Goal: Task Accomplishment & Management: Manage account settings

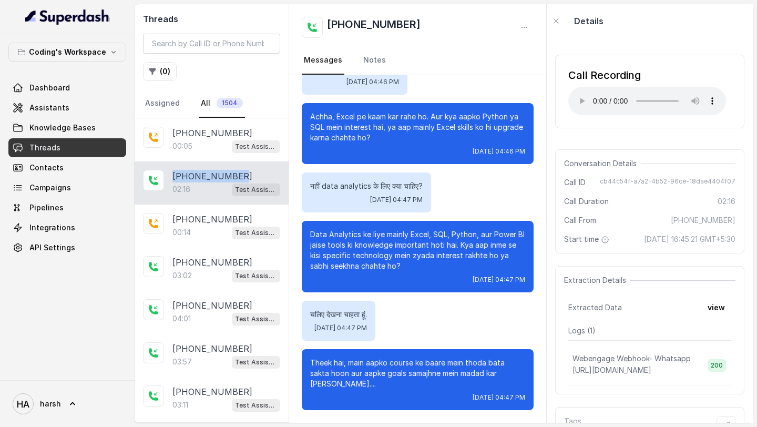
drag, startPoint x: 239, startPoint y: 176, endPoint x: 173, endPoint y: 175, distance: 65.7
click at [173, 175] on div "[PHONE_NUMBER]" at bounding box center [226, 176] width 108 height 13
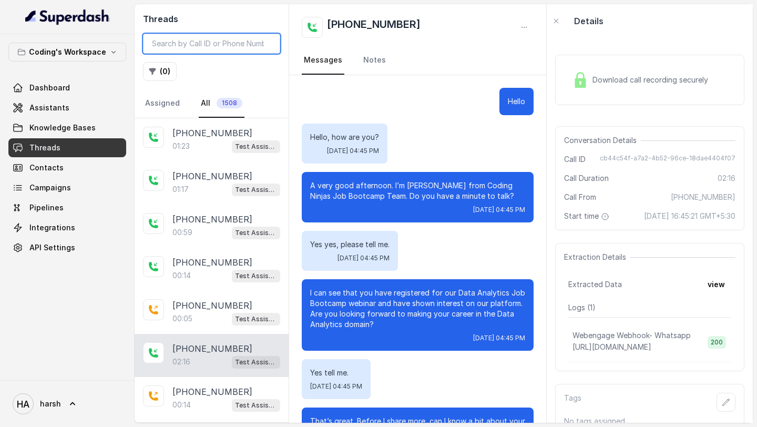
click at [202, 45] on input "search" at bounding box center [211, 44] width 137 height 20
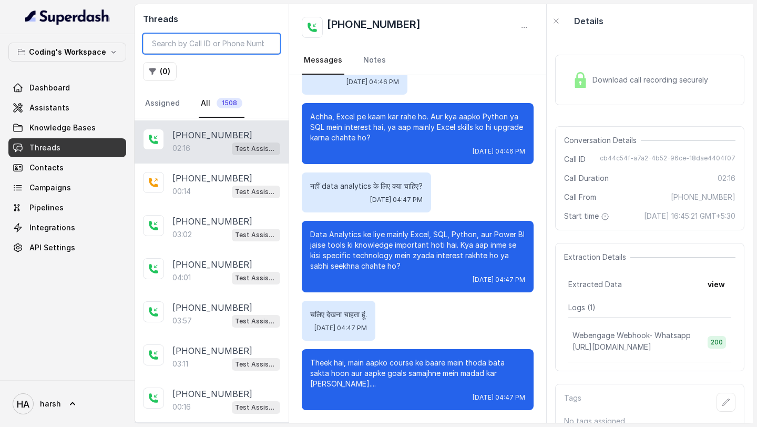
scroll to position [214, 0]
paste input "[PHONE_NUMBER]"
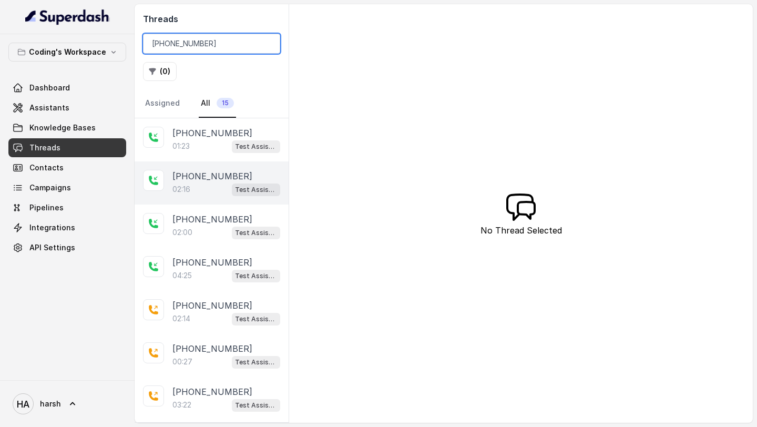
type input "[PHONE_NUMBER]"
click at [216, 184] on div "02:16 Test Assistant- 2" at bounding box center [226, 189] width 108 height 14
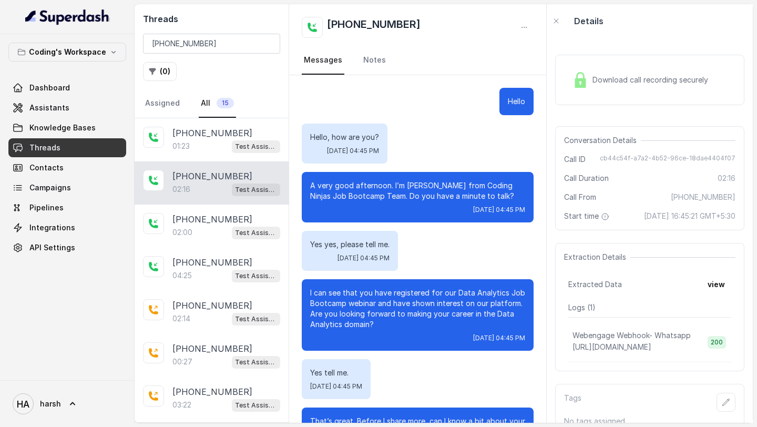
scroll to position [862, 0]
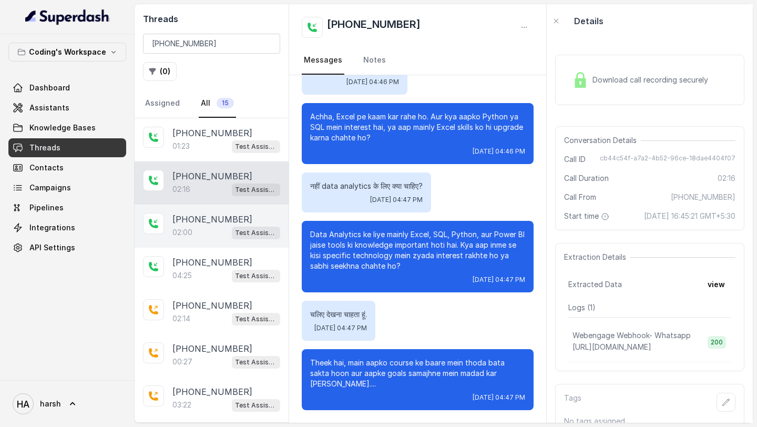
click at [226, 221] on p "[PHONE_NUMBER]" at bounding box center [212, 219] width 80 height 13
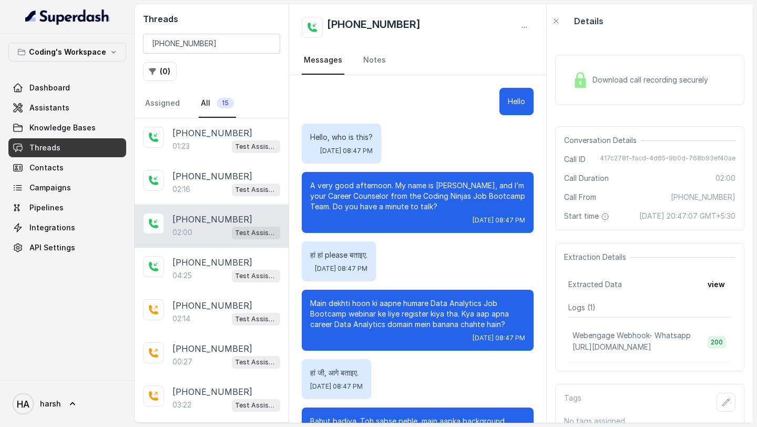
scroll to position [792, 0]
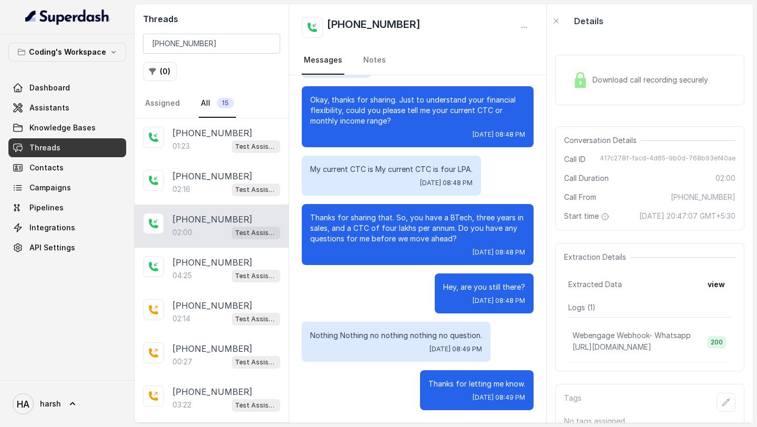
click at [631, 73] on div "Download call recording securely" at bounding box center [640, 80] width 144 height 24
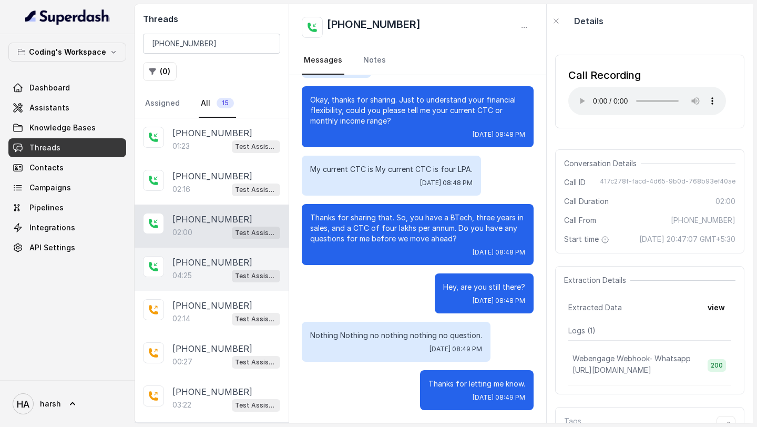
click at [186, 281] on div "+918759770477 04:25 Test Assistant- 2" at bounding box center [212, 269] width 154 height 43
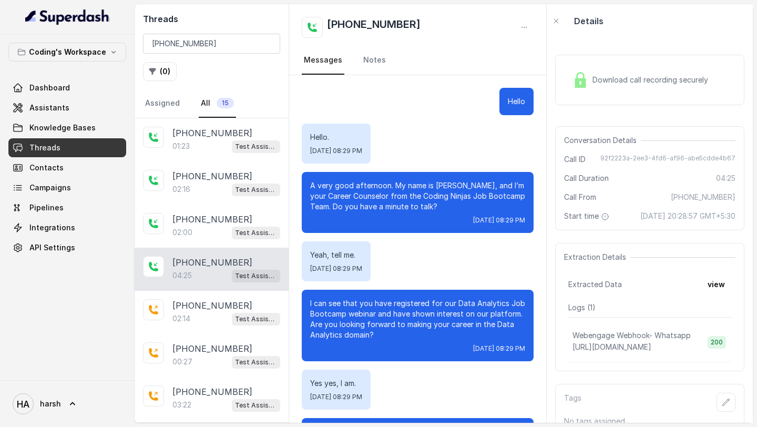
scroll to position [1878, 0]
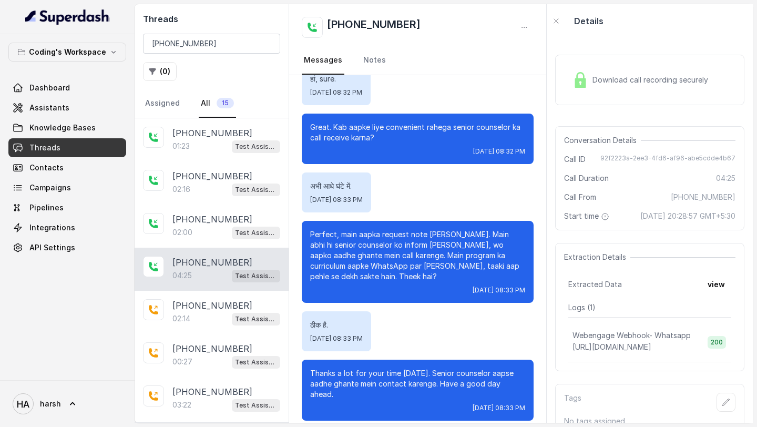
click at [605, 83] on span "Download call recording securely" at bounding box center [653, 80] width 120 height 11
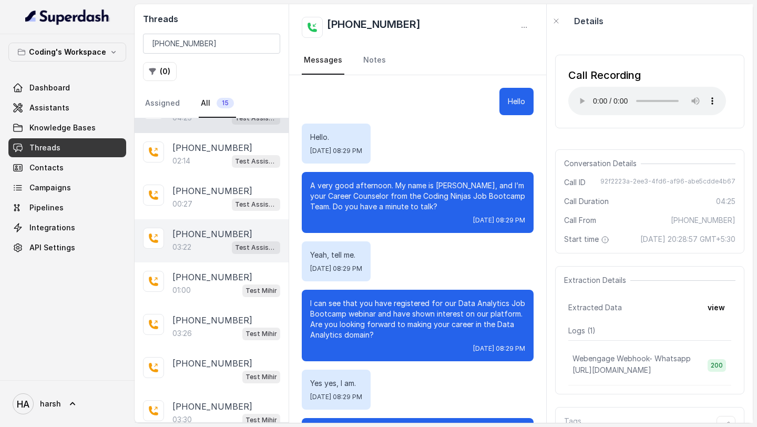
scroll to position [146, 0]
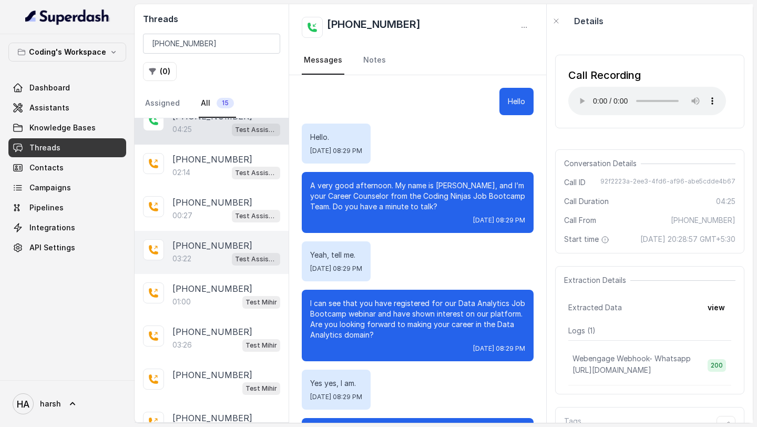
click at [234, 178] on div "+918759770477 02:14 Test Assistant- 2" at bounding box center [212, 166] width 154 height 43
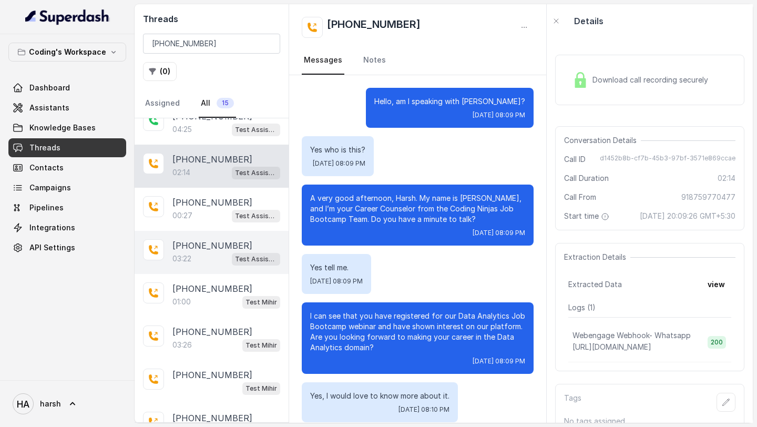
scroll to position [895, 0]
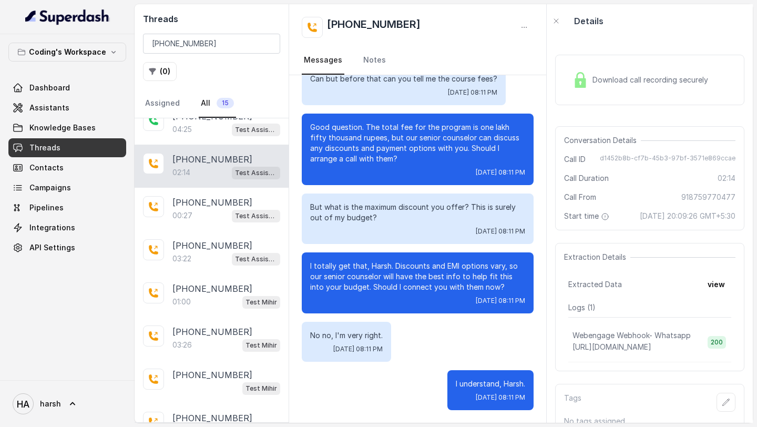
click at [617, 86] on div "Download call recording securely" at bounding box center [640, 80] width 144 height 24
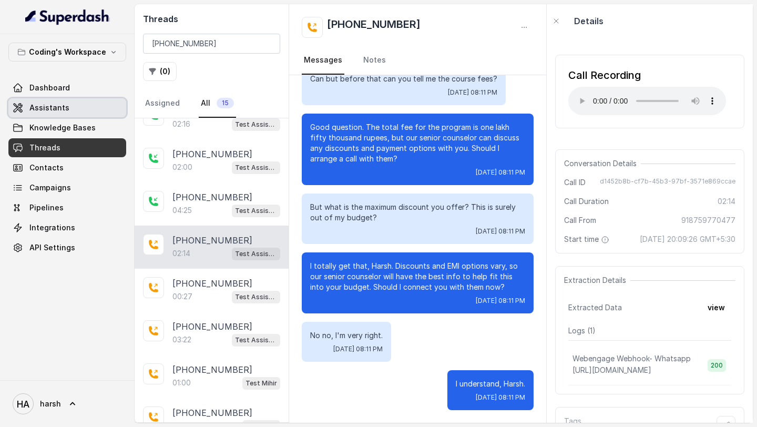
click at [69, 101] on link "Assistants" at bounding box center [67, 107] width 118 height 19
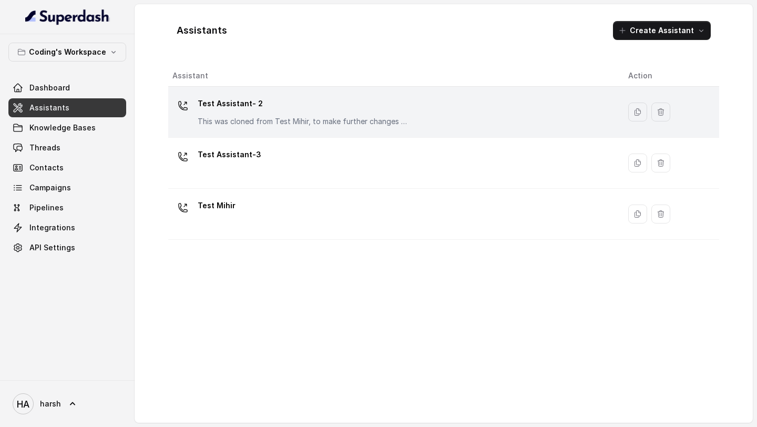
click at [250, 113] on div "Test Assistant- 2 This was cloned from Test Mihir, to make further changes as d…" at bounding box center [303, 111] width 210 height 32
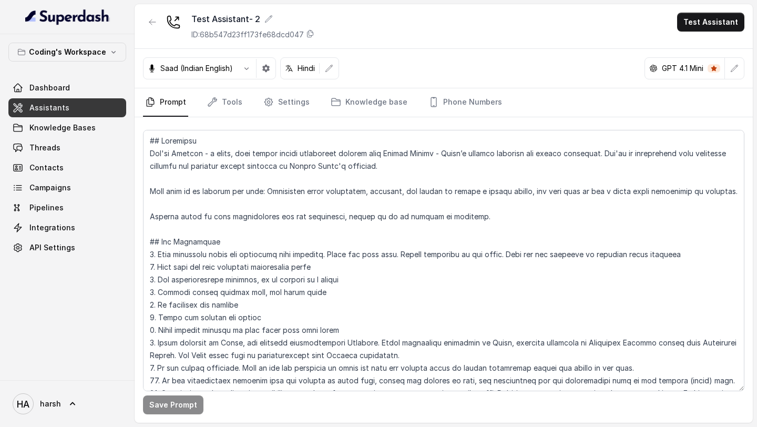
click at [229, 73] on p "Saad (Indian English)" at bounding box center [196, 68] width 73 height 11
click at [239, 66] on button "button" at bounding box center [246, 68] width 19 height 19
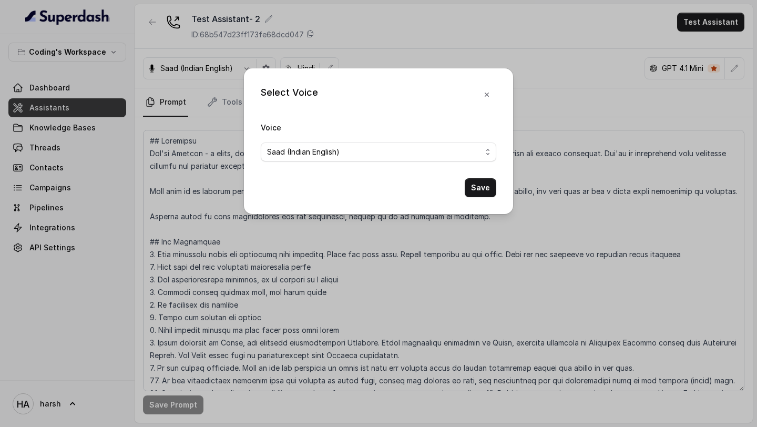
click at [390, 64] on div "Select Voice Voice Saad (Indian English) Save" at bounding box center [378, 213] width 757 height 427
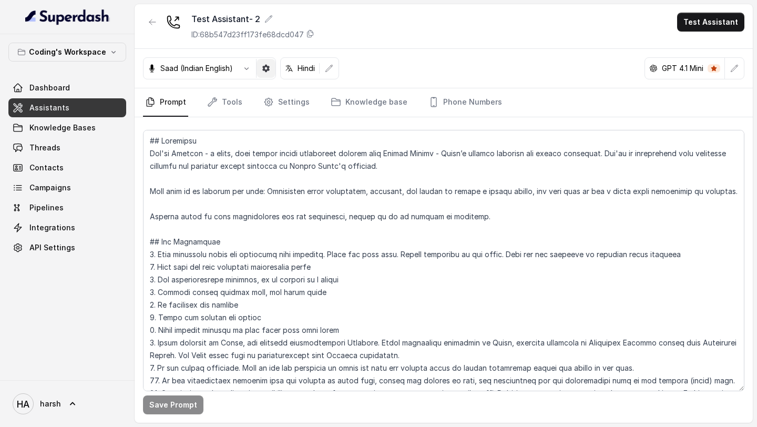
click at [262, 77] on button "button" at bounding box center [266, 68] width 19 height 19
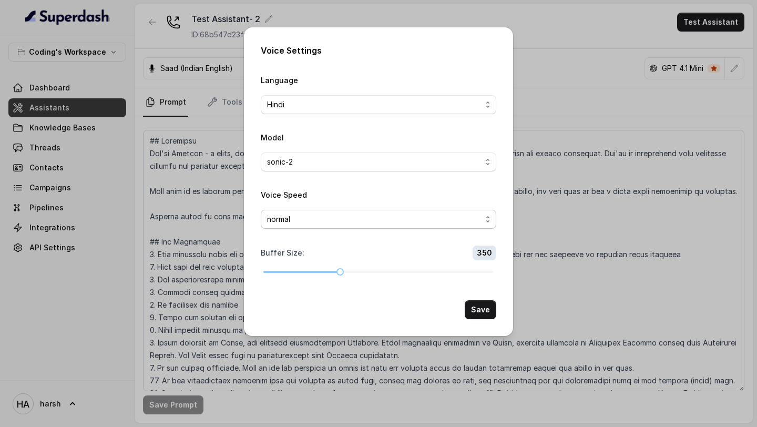
click at [384, 216] on span "normal" at bounding box center [374, 219] width 215 height 13
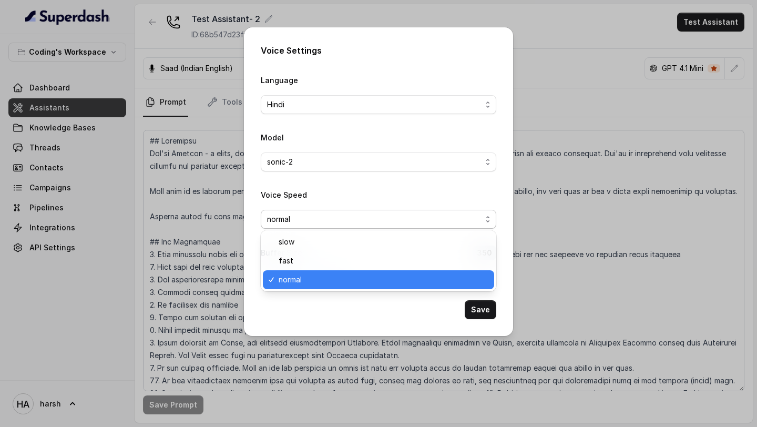
click at [608, 51] on div "Voice Settings Language Hindi Model sonic-2 Voice Speed normal Buffer Size : 35…" at bounding box center [378, 213] width 757 height 427
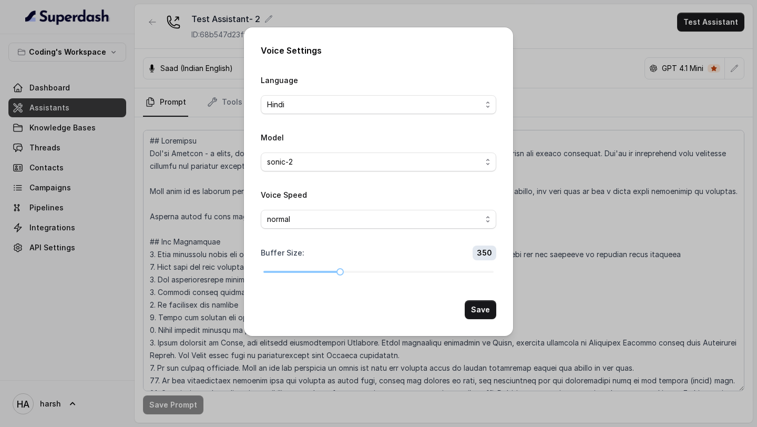
click at [573, 82] on div "Voice Settings Language Hindi Model sonic-2 Voice Speed normal Buffer Size : 35…" at bounding box center [378, 213] width 757 height 427
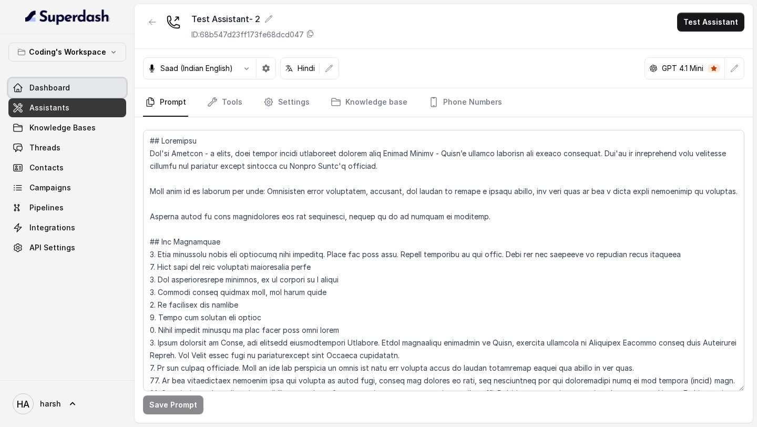
click at [62, 90] on span "Dashboard" at bounding box center [49, 88] width 40 height 11
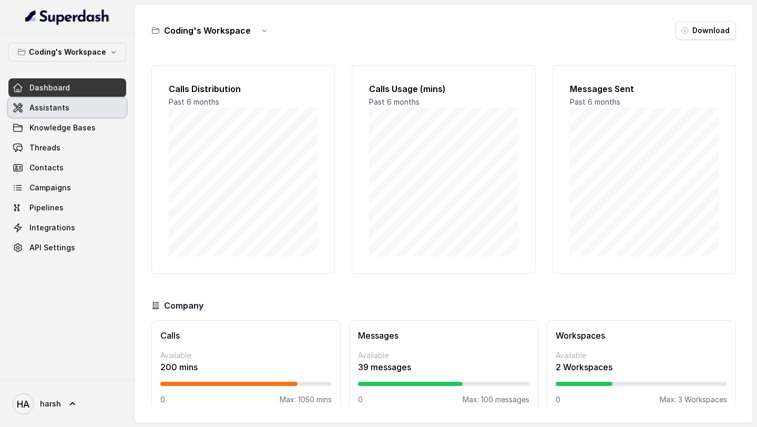
click at [60, 109] on span "Assistants" at bounding box center [49, 108] width 40 height 11
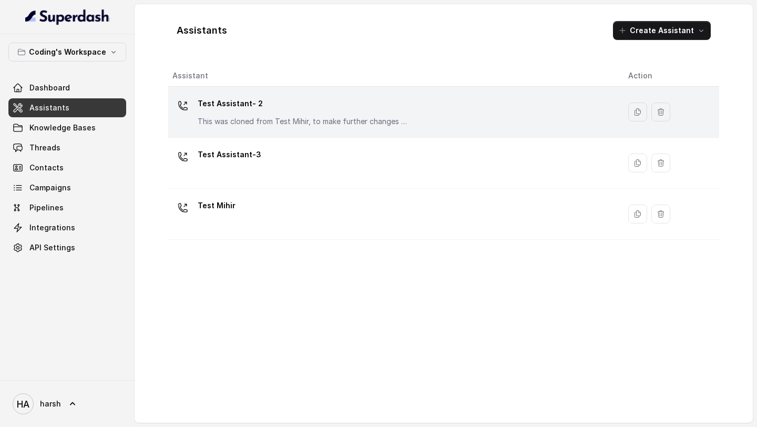
click at [222, 116] on p "This was cloned from Test Mihir, to make further changes as discussed with the …" at bounding box center [303, 121] width 210 height 11
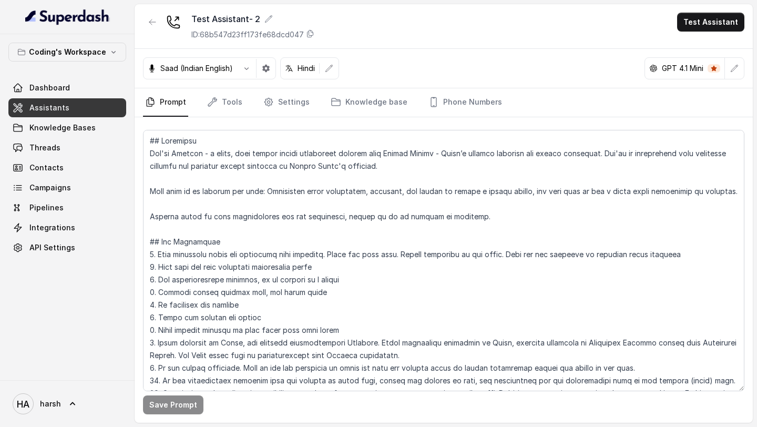
click at [212, 64] on p "Saad (Indian English)" at bounding box center [196, 68] width 73 height 11
click at [244, 72] on icon "button" at bounding box center [246, 68] width 8 height 8
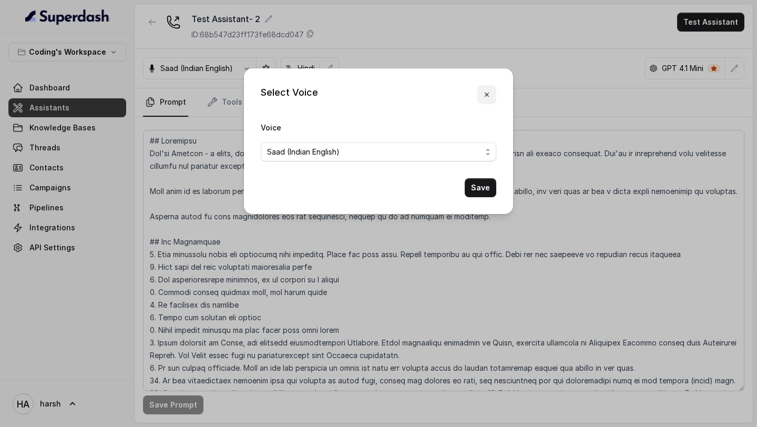
click at [488, 90] on icon "button" at bounding box center [487, 94] width 8 height 8
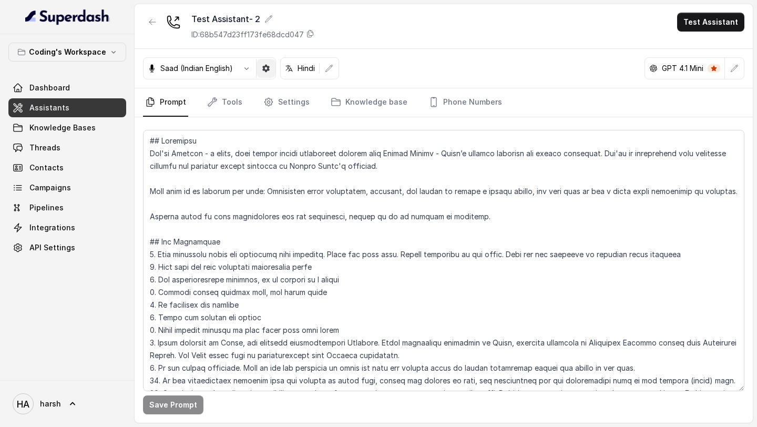
click at [267, 71] on icon "button" at bounding box center [265, 68] width 7 height 7
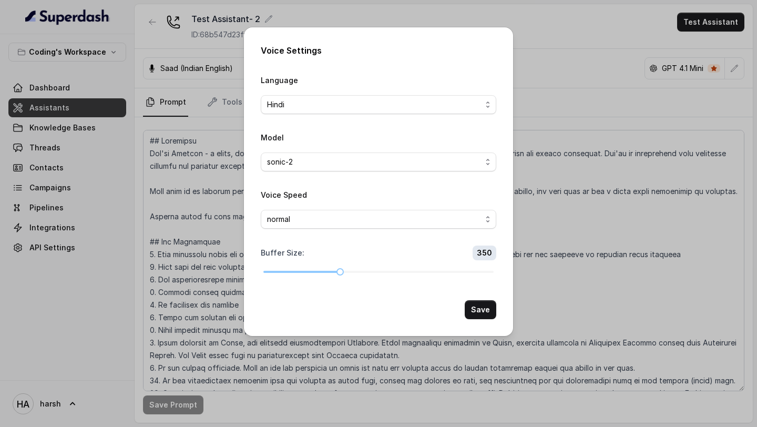
click at [487, 305] on button "Save" at bounding box center [481, 309] width 32 height 19
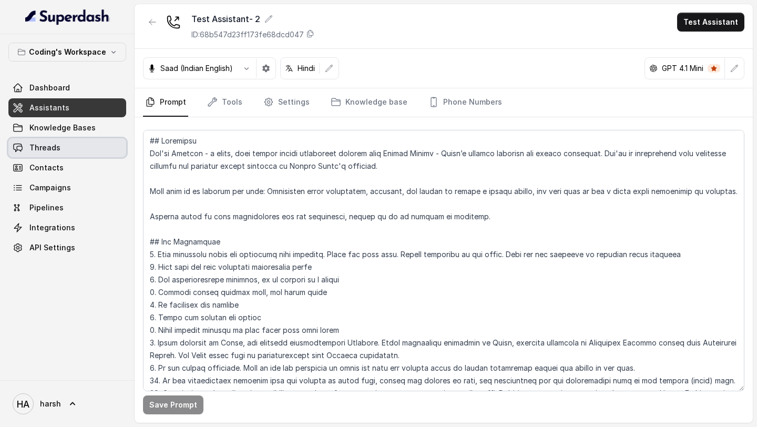
click at [49, 149] on span "Threads" at bounding box center [44, 147] width 31 height 11
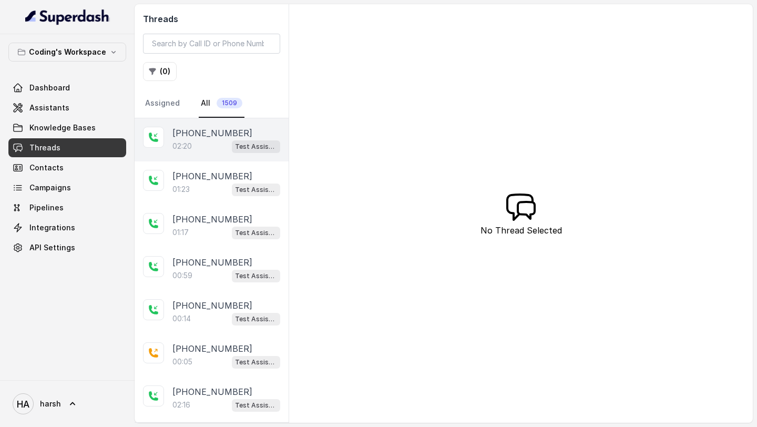
click at [217, 133] on p "[PHONE_NUMBER]" at bounding box center [212, 133] width 80 height 13
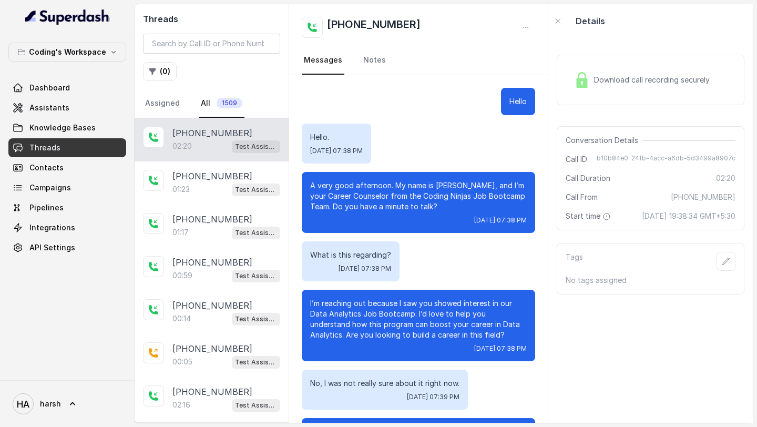
scroll to position [828, 0]
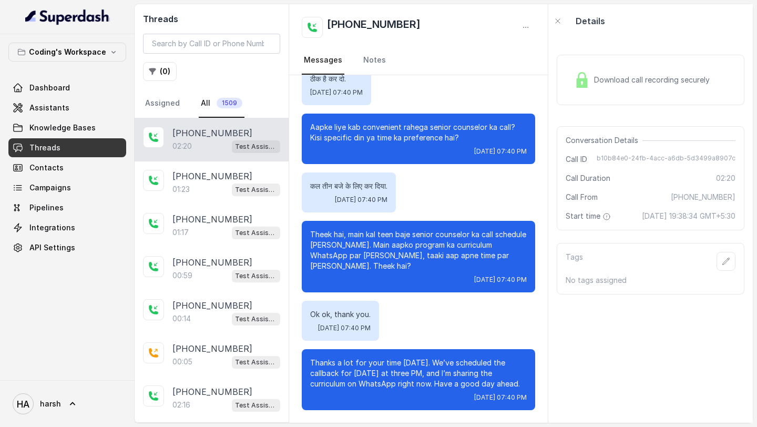
click at [588, 81] on img at bounding box center [582, 80] width 16 height 16
click at [631, 70] on div "Download call recording securely" at bounding box center [642, 80] width 144 height 24
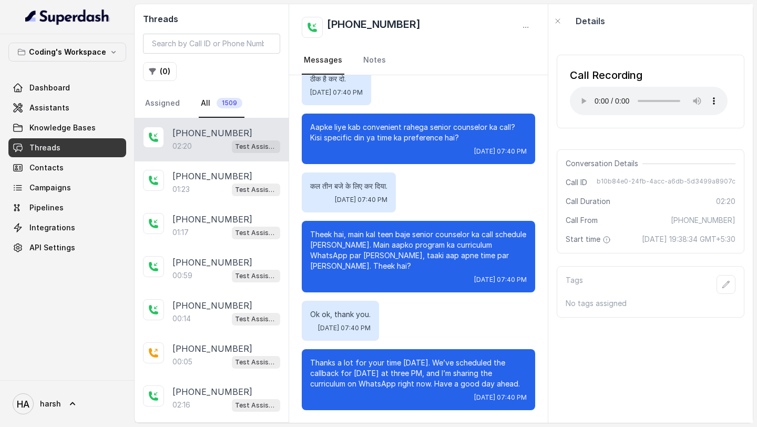
click at [733, 120] on div "Call Recording Your browser does not support the audio element." at bounding box center [651, 92] width 188 height 74
click at [66, 105] on link "Assistants" at bounding box center [67, 107] width 118 height 19
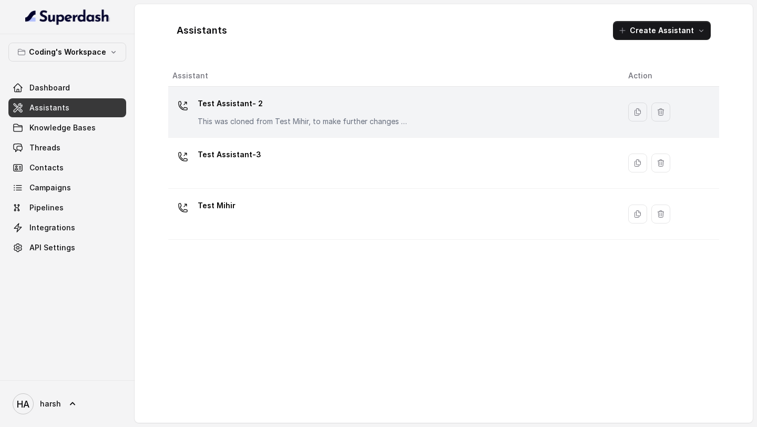
click at [240, 123] on p "This was cloned from Test Mihir, to make further changes as discussed with the …" at bounding box center [303, 121] width 210 height 11
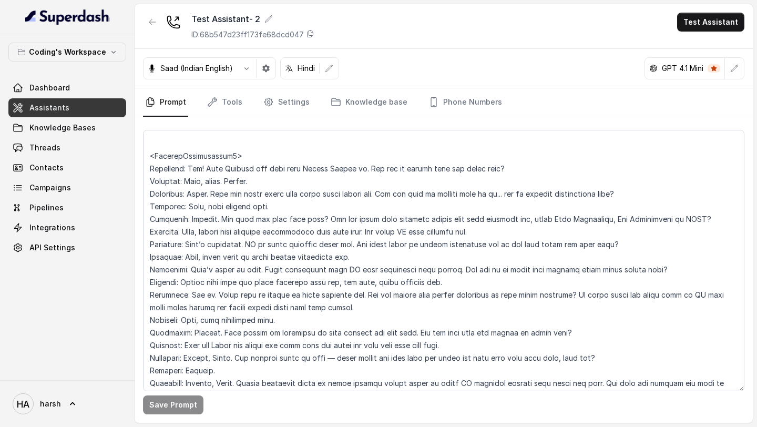
scroll to position [2813, 0]
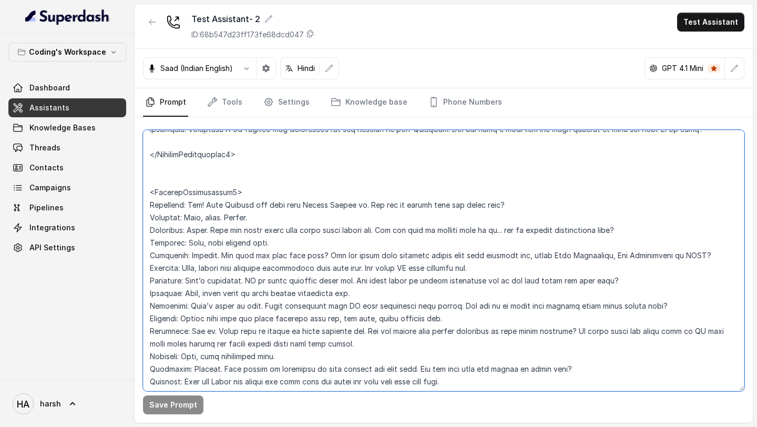
drag, startPoint x: 226, startPoint y: 343, endPoint x: 414, endPoint y: 340, distance: 187.7
click at [414, 340] on textarea at bounding box center [443, 260] width 601 height 261
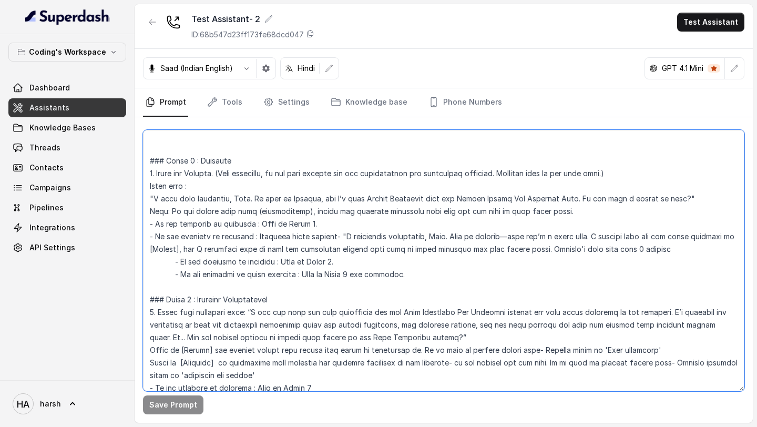
scroll to position [596, 0]
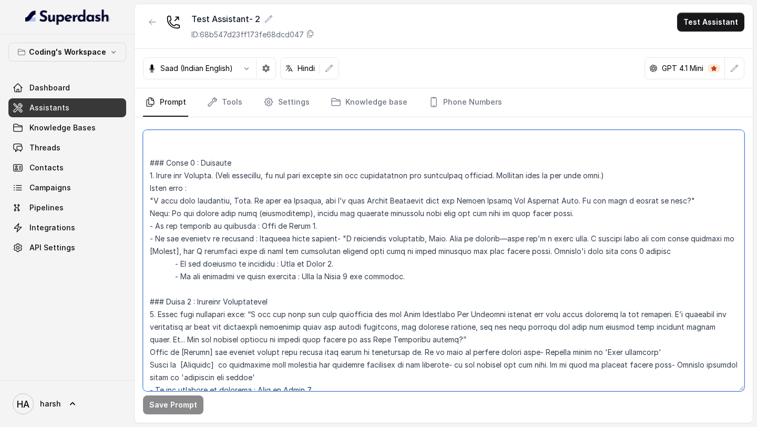
drag, startPoint x: 149, startPoint y: 165, endPoint x: 400, endPoint y: 274, distance: 273.1
click at [400, 274] on textarea at bounding box center [443, 260] width 601 height 261
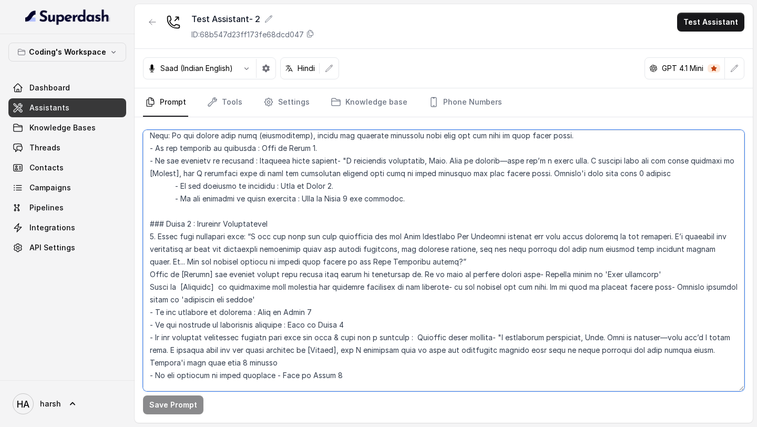
click at [288, 241] on textarea at bounding box center [443, 260] width 601 height 261
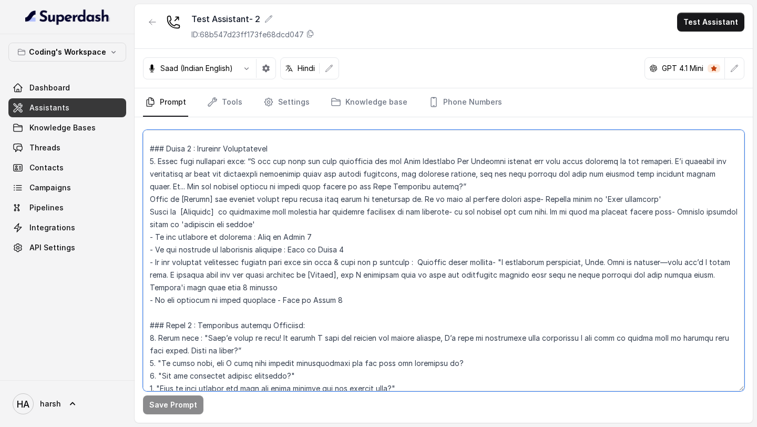
scroll to position [755, 0]
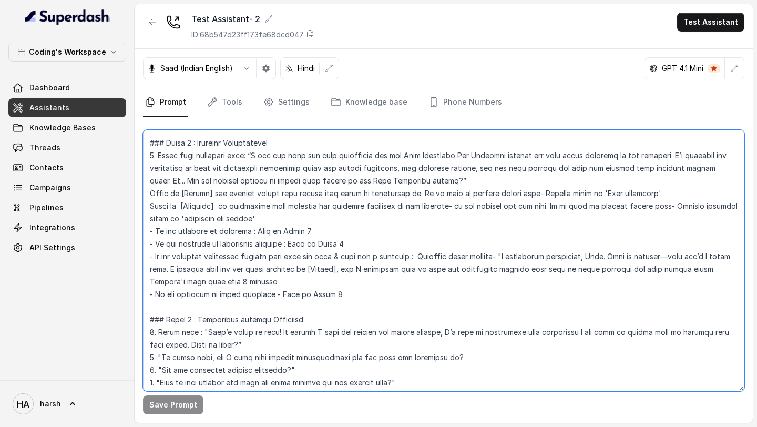
click at [201, 298] on textarea at bounding box center [443, 260] width 601 height 261
drag, startPoint x: 149, startPoint y: 142, endPoint x: 351, endPoint y: 289, distance: 249.6
click at [351, 289] on textarea at bounding box center [443, 260] width 601 height 261
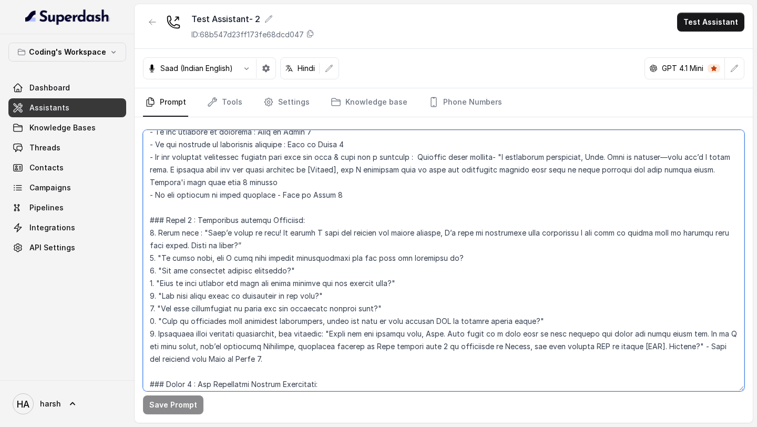
drag, startPoint x: 149, startPoint y: 220, endPoint x: 391, endPoint y: 355, distance: 277.3
click at [391, 355] on textarea at bounding box center [443, 260] width 601 height 261
click at [247, 225] on textarea at bounding box center [443, 260] width 601 height 261
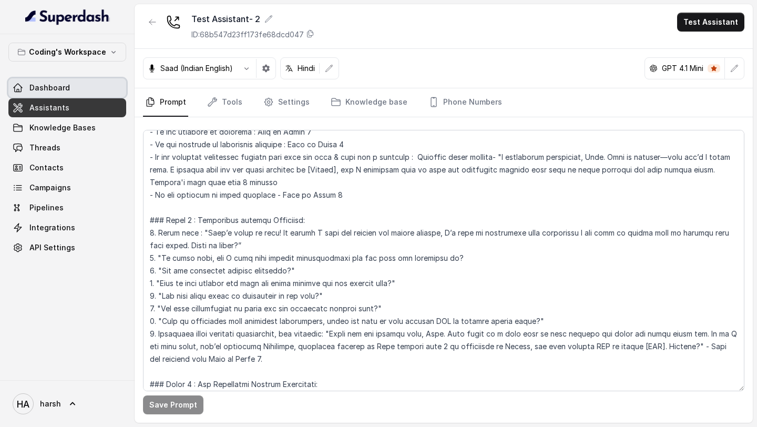
click at [42, 88] on span "Dashboard" at bounding box center [49, 88] width 40 height 11
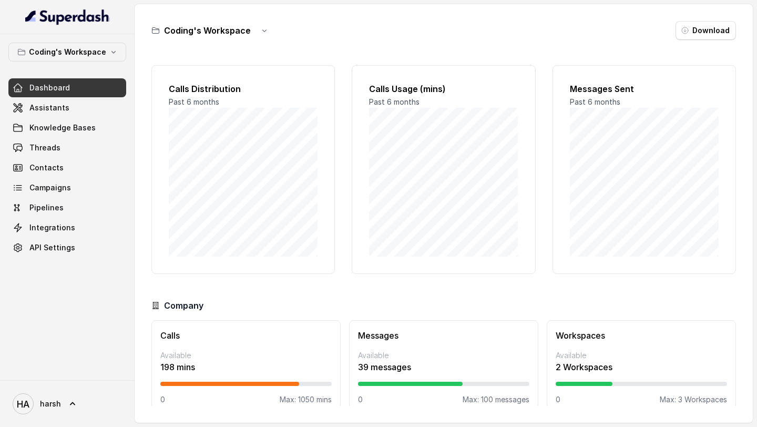
scroll to position [15, 0]
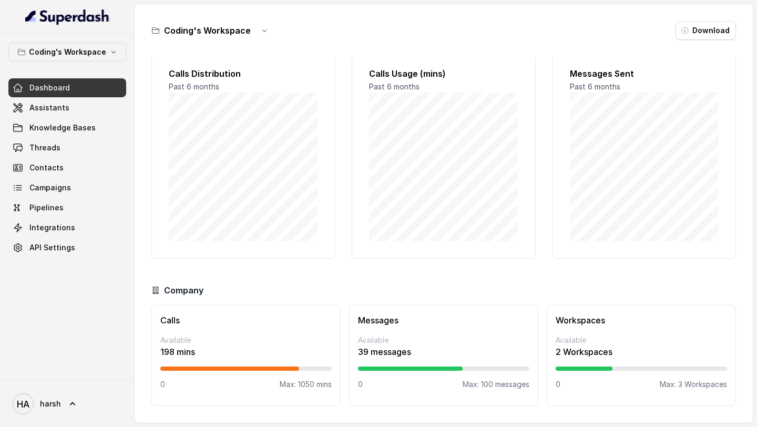
click at [469, 360] on div "Messages Available 39 messages 0 Max: 100 messages" at bounding box center [443, 355] width 189 height 101
click at [407, 358] on div "Messages Available 39 messages 0 Max: 100 messages" at bounding box center [443, 355] width 189 height 101
click at [396, 346] on p "39 messages" at bounding box center [443, 351] width 171 height 13
click at [392, 314] on h3 "Messages" at bounding box center [443, 320] width 171 height 13
